Goal: Task Accomplishment & Management: Manage account settings

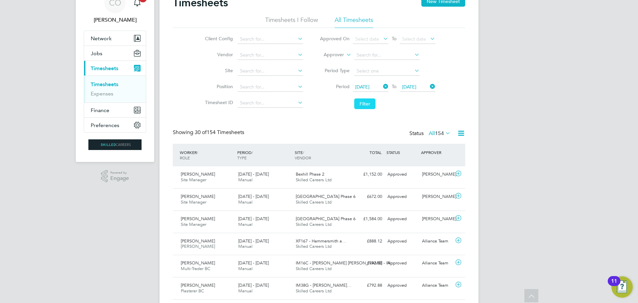
click at [368, 104] on button "Filter" at bounding box center [364, 103] width 21 height 11
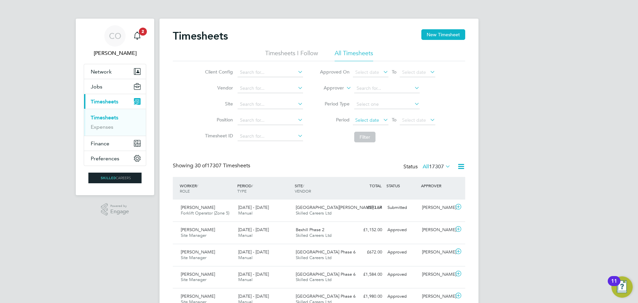
click at [375, 119] on span "Select date" at bounding box center [367, 120] width 24 height 6
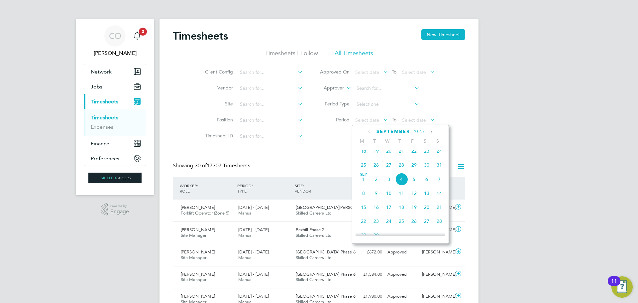
click at [362, 169] on span "25" at bounding box center [363, 164] width 13 height 13
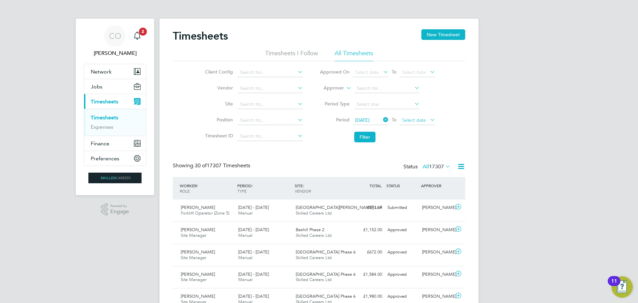
drag, startPoint x: 409, startPoint y: 120, endPoint x: 413, endPoint y: 121, distance: 4.1
click at [411, 120] on span "Select date" at bounding box center [414, 120] width 24 height 6
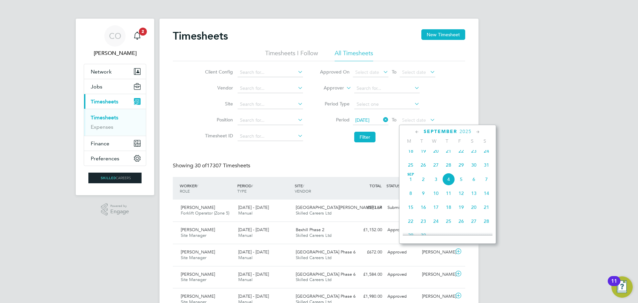
click at [486, 167] on span "31" at bounding box center [486, 164] width 13 height 13
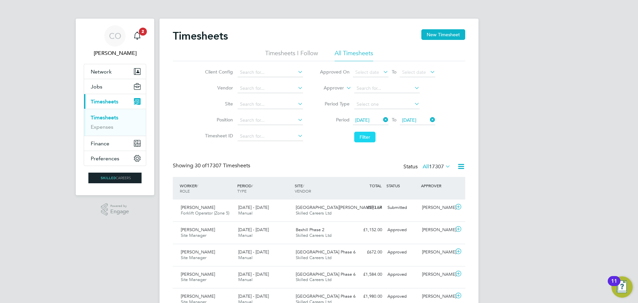
click at [367, 133] on button "Filter" at bounding box center [364, 137] width 21 height 11
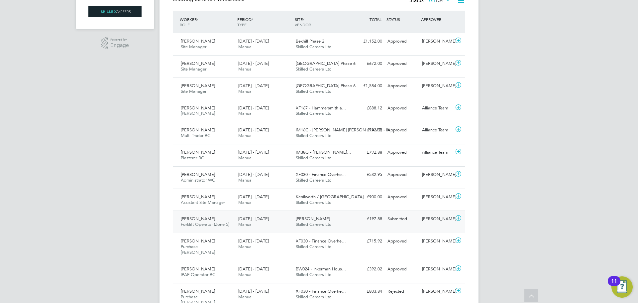
click at [209, 226] on span "Forklift Operator (Zone 5)" at bounding box center [205, 224] width 48 height 6
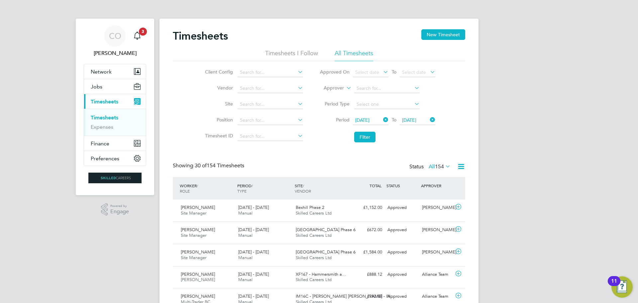
click at [297, 53] on li "Timesheets I Follow" at bounding box center [291, 55] width 53 height 12
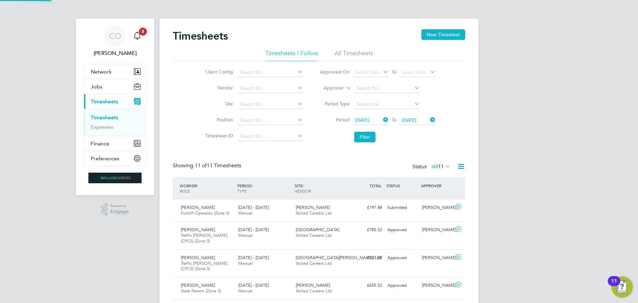
scroll to position [3, 3]
click at [343, 55] on li "All Timesheets" at bounding box center [353, 55] width 39 height 12
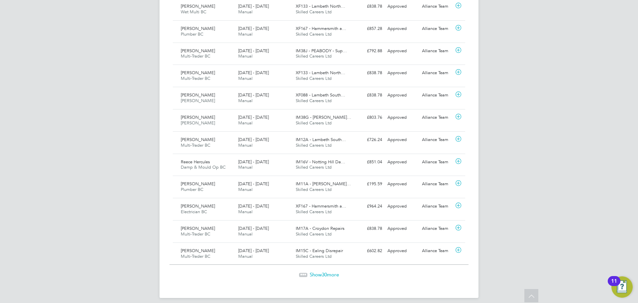
click at [324, 271] on span "30" at bounding box center [324, 274] width 5 height 6
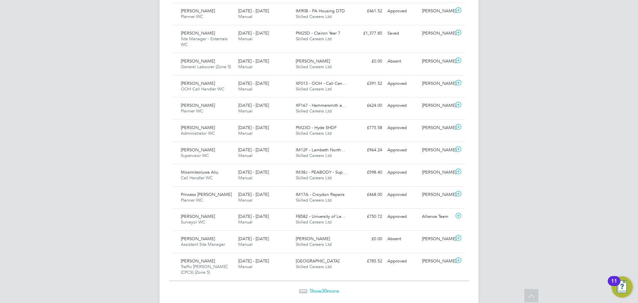
click at [328, 287] on span "Show 30 more" at bounding box center [324, 290] width 29 height 6
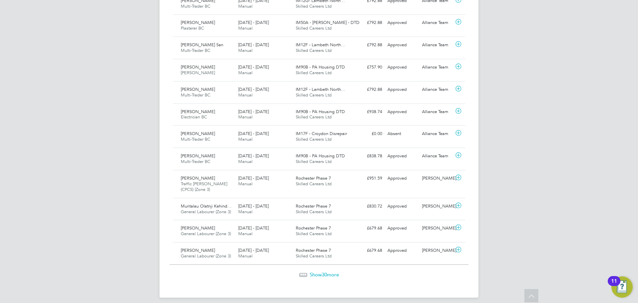
click at [319, 271] on span "Show 30 more" at bounding box center [324, 274] width 29 height 6
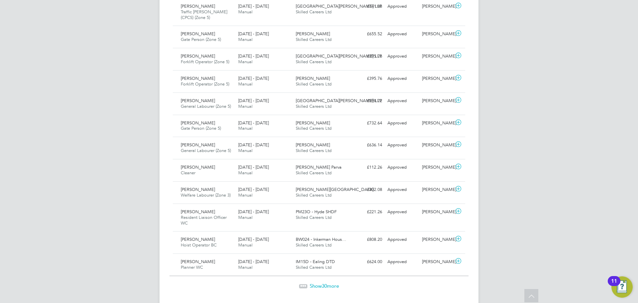
click at [325, 273] on div "Show 30 more" at bounding box center [318, 281] width 299 height 16
click at [324, 282] on span "30" at bounding box center [324, 285] width 5 height 6
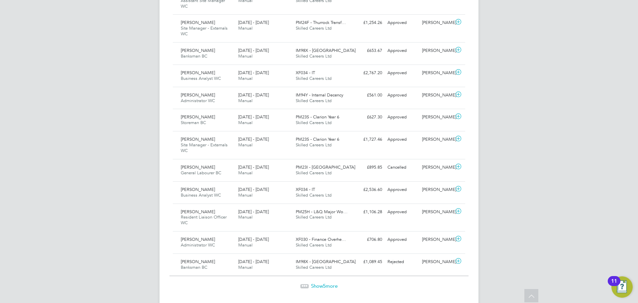
click at [330, 282] on span "Show 5 more" at bounding box center [324, 285] width 27 height 6
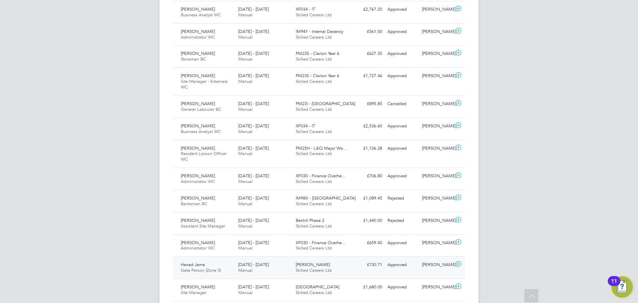
click at [196, 267] on span "Gate Person (Zone 5)" at bounding box center [201, 270] width 40 height 6
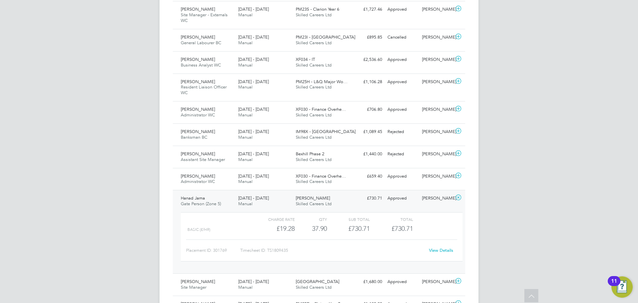
click at [436, 247] on link "View Details" at bounding box center [441, 250] width 24 height 6
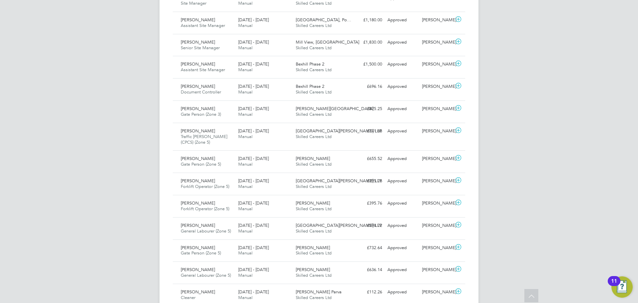
scroll to position [2369, 0]
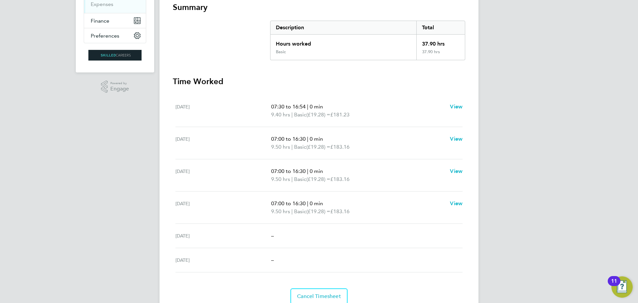
scroll to position [150, 0]
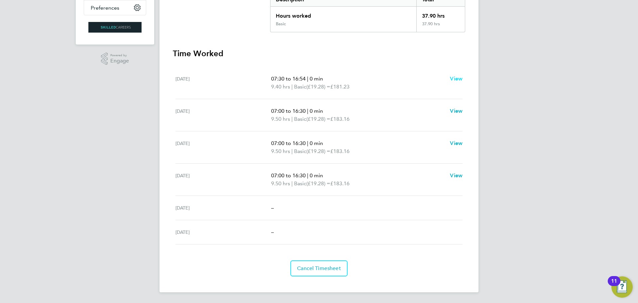
click at [459, 79] on span "View" at bounding box center [456, 78] width 13 height 6
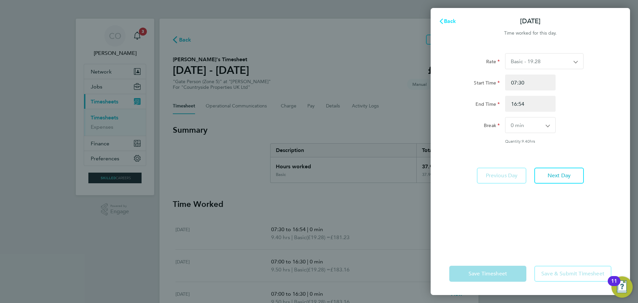
click at [449, 24] on span "Back" at bounding box center [450, 21] width 12 height 6
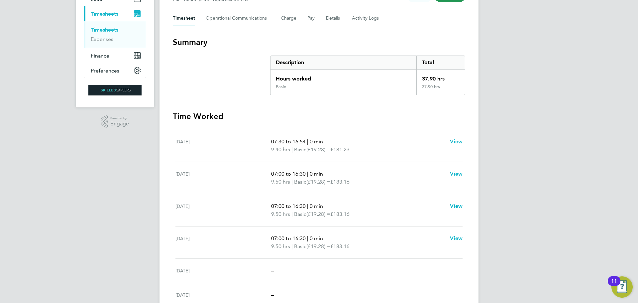
scroll to position [100, 0]
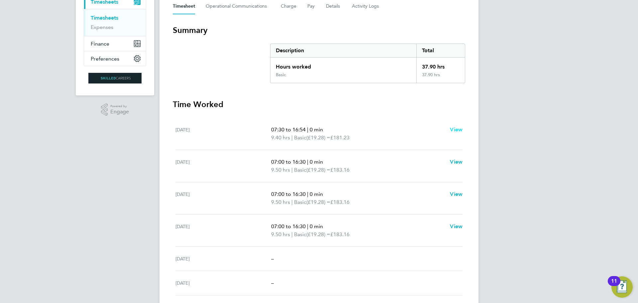
click at [462, 129] on span "View" at bounding box center [456, 129] width 13 height 6
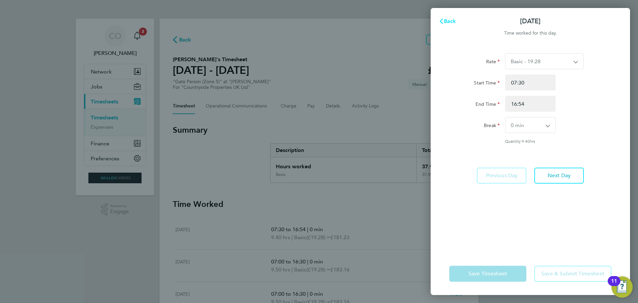
click at [448, 22] on span "Back" at bounding box center [450, 21] width 12 height 6
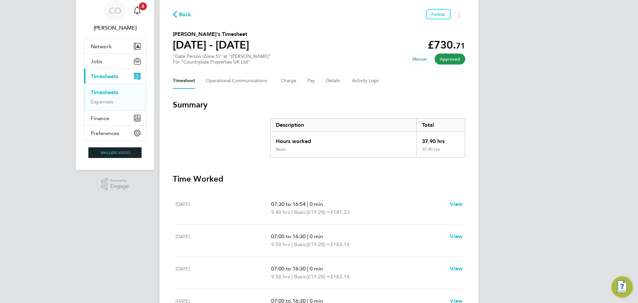
scroll to position [100, 0]
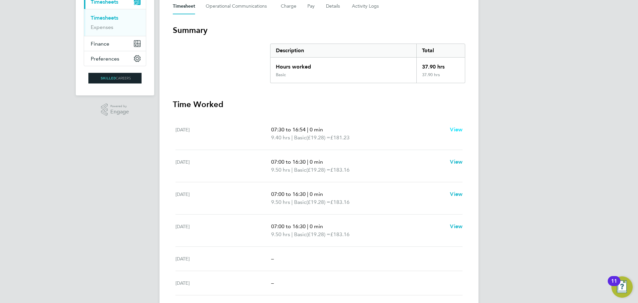
click at [455, 130] on span "View" at bounding box center [456, 129] width 13 height 6
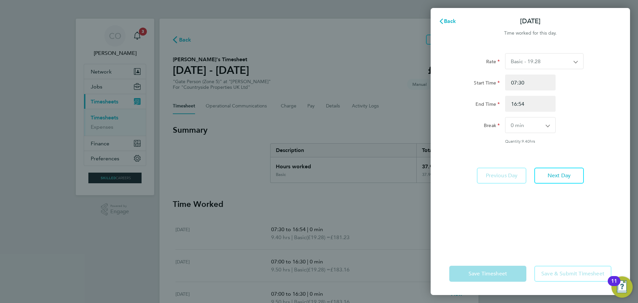
click at [390, 123] on div "Back [DATE] Time worked for this day. Rate Basic - 19.28 Start Time 07:30 End T…" at bounding box center [319, 151] width 638 height 303
click at [448, 19] on span "Back" at bounding box center [450, 21] width 12 height 6
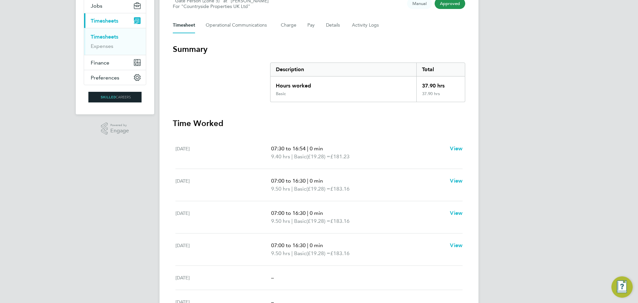
scroll to position [100, 0]
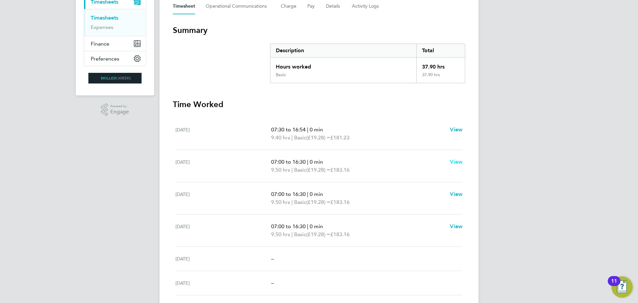
click at [457, 159] on span "View" at bounding box center [456, 161] width 13 height 6
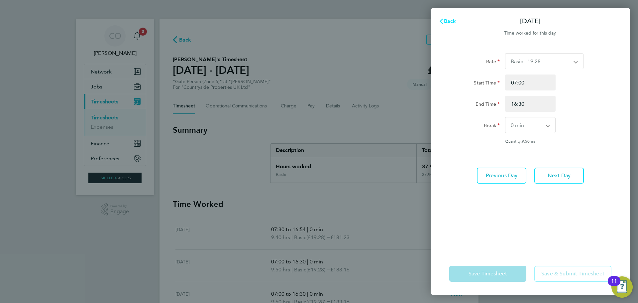
click at [444, 23] on span "Back" at bounding box center [450, 21] width 12 height 6
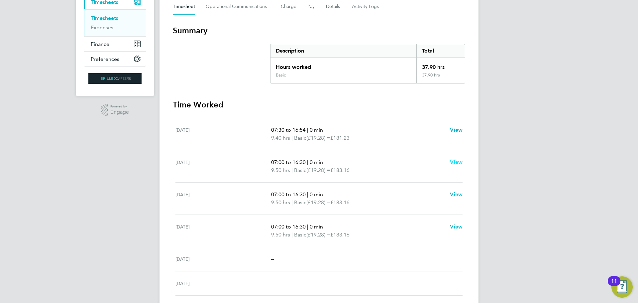
scroll to position [100, 0]
click at [456, 196] on span "View" at bounding box center [456, 194] width 13 height 6
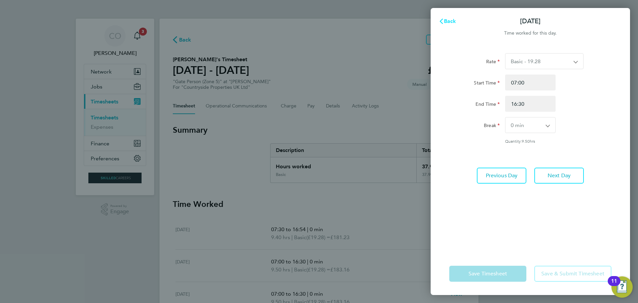
click at [451, 21] on span "Back" at bounding box center [450, 21] width 12 height 6
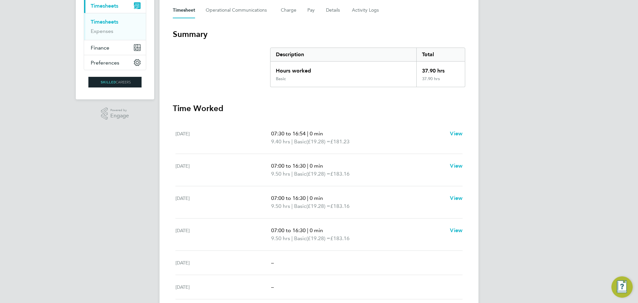
scroll to position [100, 0]
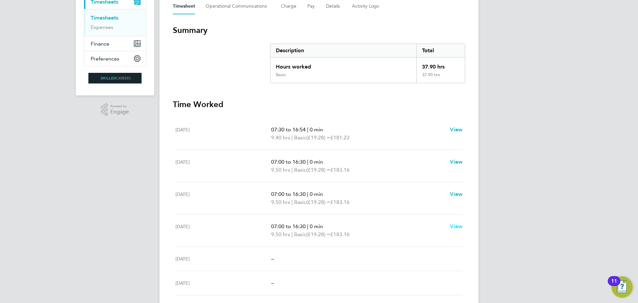
click at [461, 224] on span "View" at bounding box center [456, 226] width 13 height 6
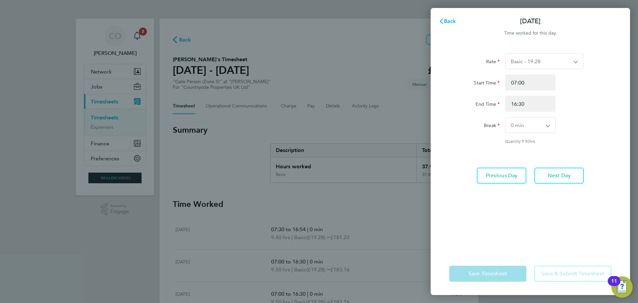
click at [366, 238] on div "Back [DATE] Time worked for this day. Rate Basic - 19.28 Start Time 07:00 End T…" at bounding box center [319, 151] width 638 height 303
click at [446, 19] on span "Back" at bounding box center [450, 21] width 12 height 6
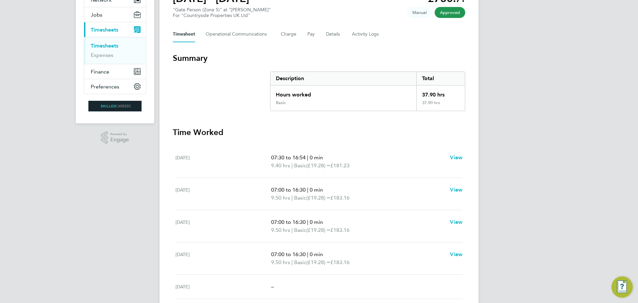
scroll to position [100, 0]
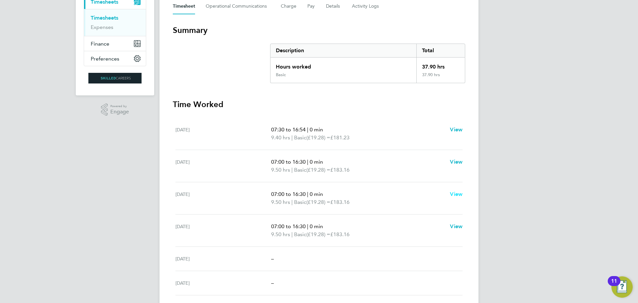
click at [458, 197] on link "View" at bounding box center [456, 194] width 13 height 8
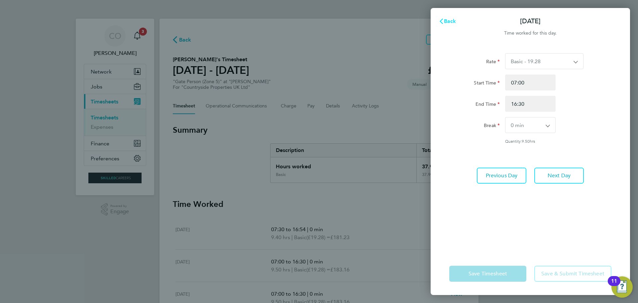
click at [445, 19] on span "Back" at bounding box center [450, 21] width 12 height 6
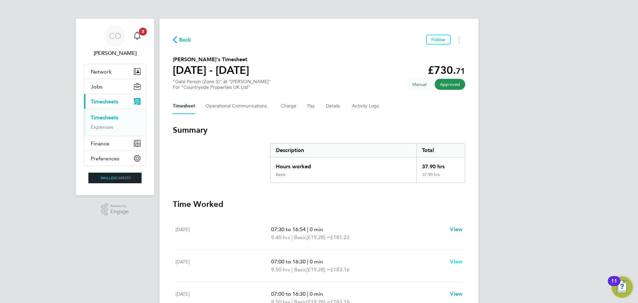
click at [456, 261] on span "View" at bounding box center [456, 261] width 13 height 6
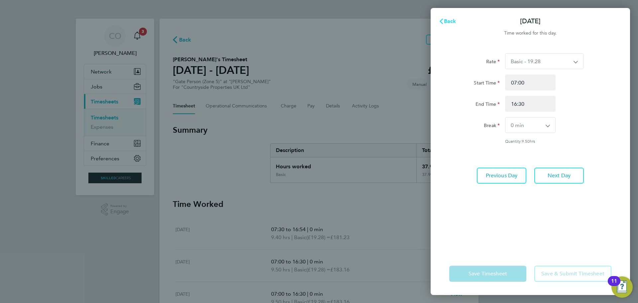
click at [444, 22] on span "Back" at bounding box center [450, 21] width 12 height 6
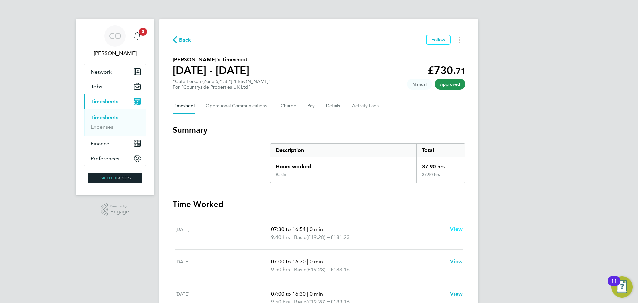
click at [460, 230] on span "View" at bounding box center [456, 229] width 13 height 6
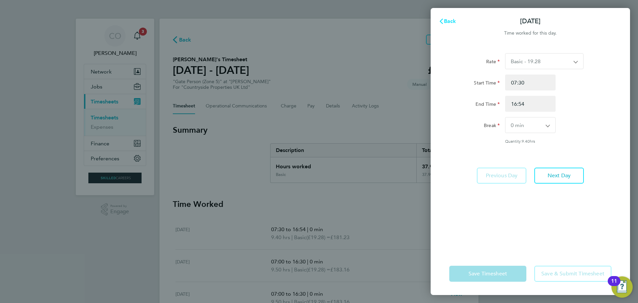
click at [447, 21] on span "Back" at bounding box center [450, 21] width 12 height 6
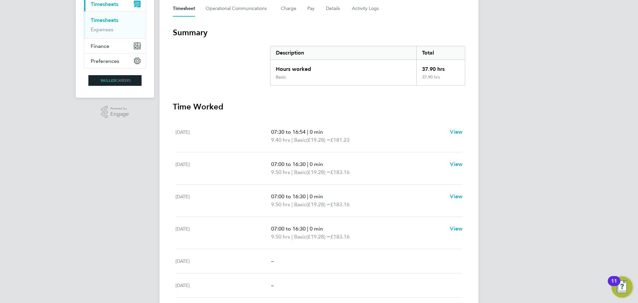
scroll to position [100, 0]
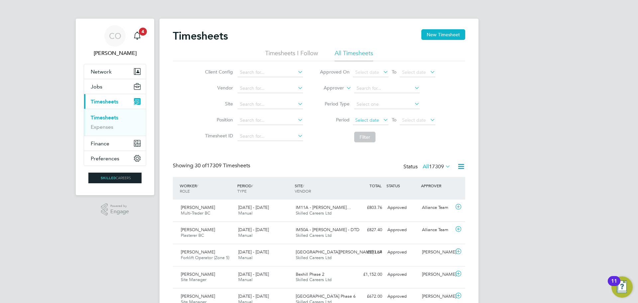
click at [361, 120] on span "Select date" at bounding box center [367, 120] width 24 height 6
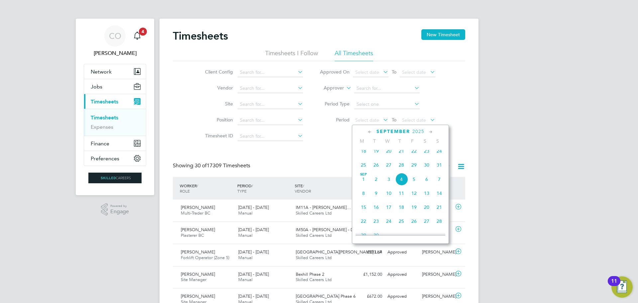
click at [363, 170] on span "25" at bounding box center [363, 164] width 13 height 13
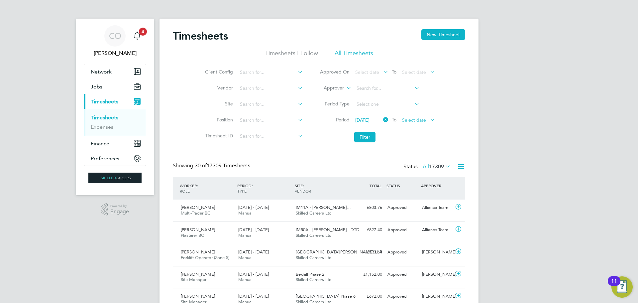
click at [407, 118] on span "Select date" at bounding box center [414, 120] width 24 height 6
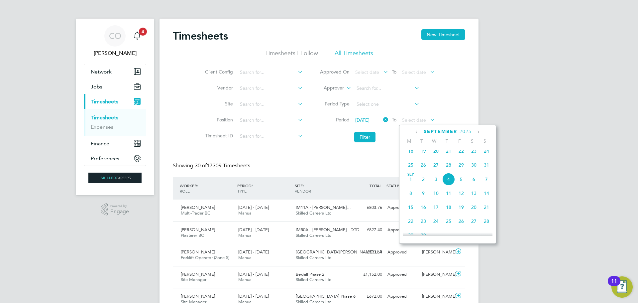
click at [487, 168] on span "31" at bounding box center [486, 164] width 13 height 13
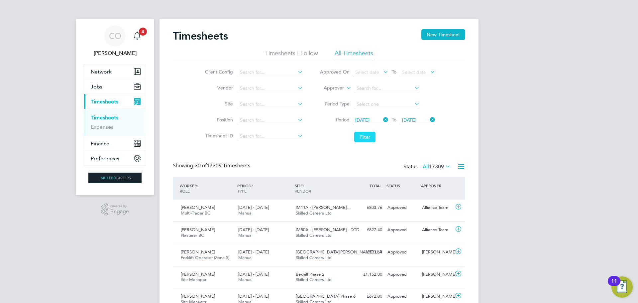
click at [364, 135] on button "Filter" at bounding box center [364, 137] width 21 height 11
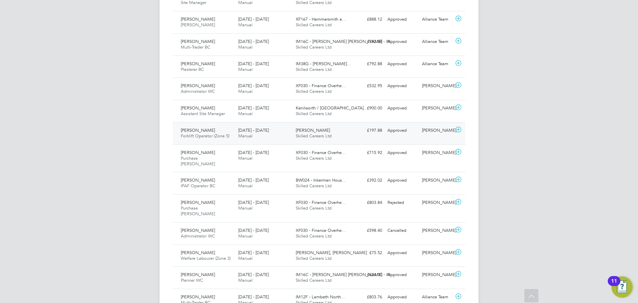
click at [216, 136] on span "Forklift Operator (Zone 5)" at bounding box center [205, 136] width 48 height 6
